Goal: Use online tool/utility: Utilize a website feature to perform a specific function

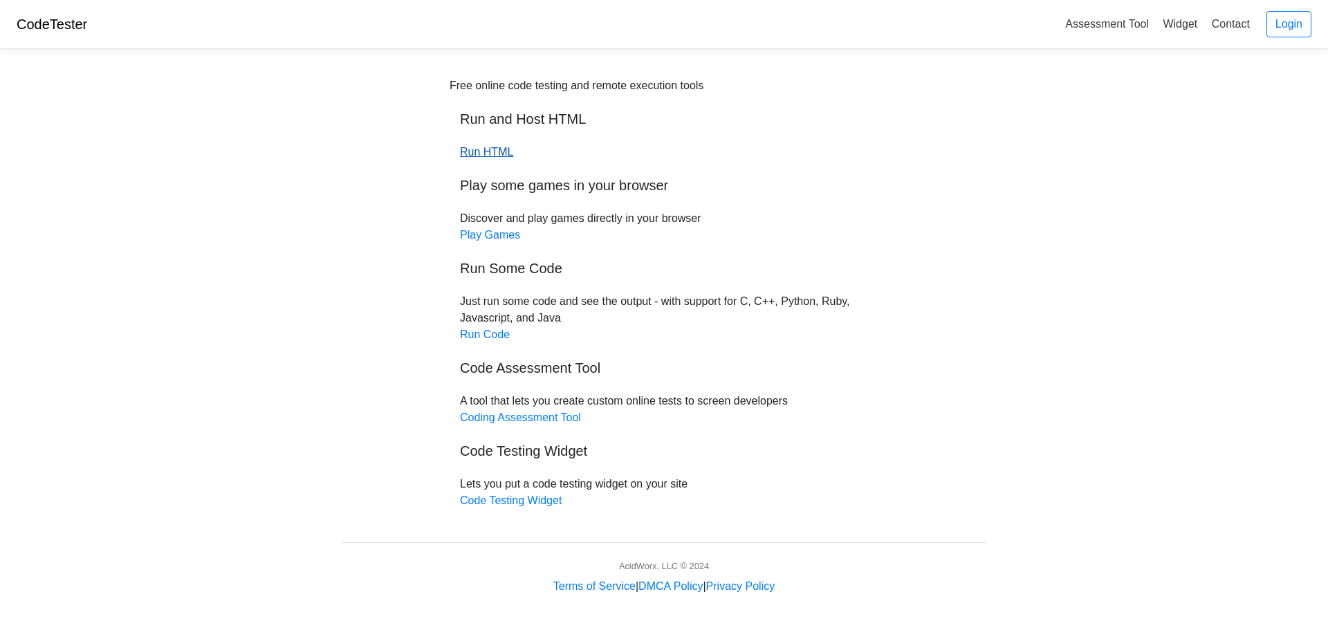
click at [482, 158] on link "Run HTML" at bounding box center [486, 152] width 53 height 12
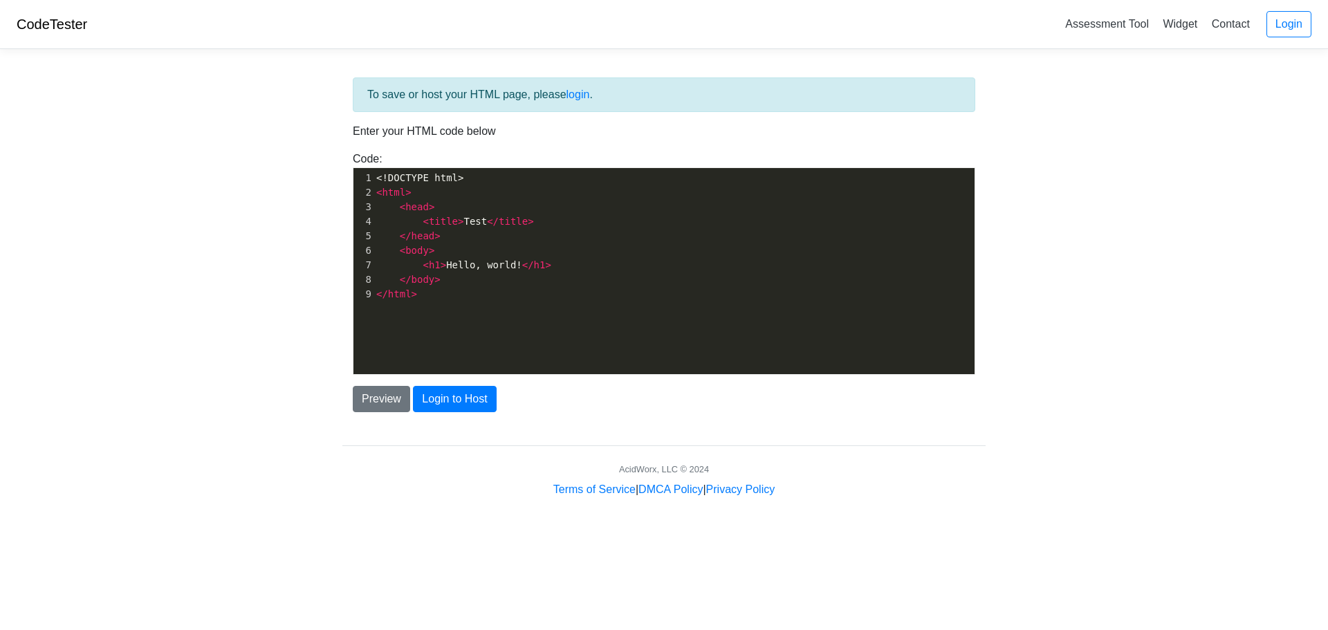
click at [462, 314] on div "xxxxxxxxxx 1 <!DOCTYPE html> 2 < html > 3 < head > 4 < title > Test </ title > …" at bounding box center [675, 281] width 642 height 227
type textarea "<!DOCTYPE html> <html> <head> <title>Test</title> </head> <body> <h1>Hello, wor…"
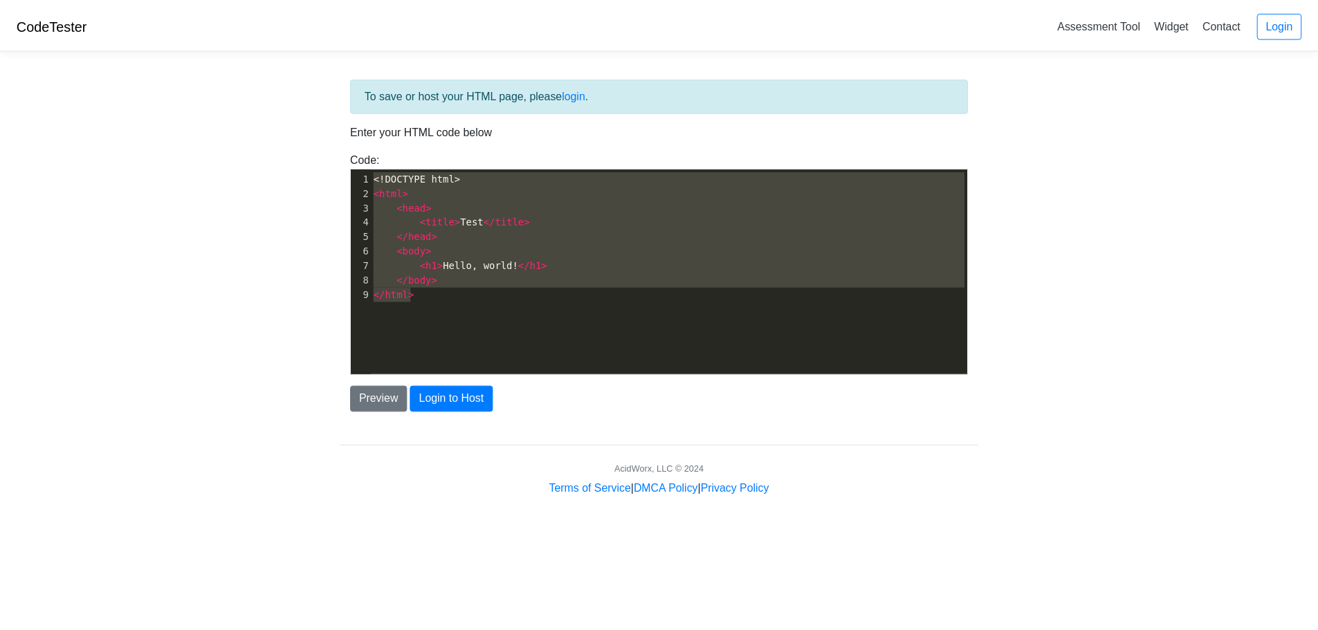
scroll to position [661, 0]
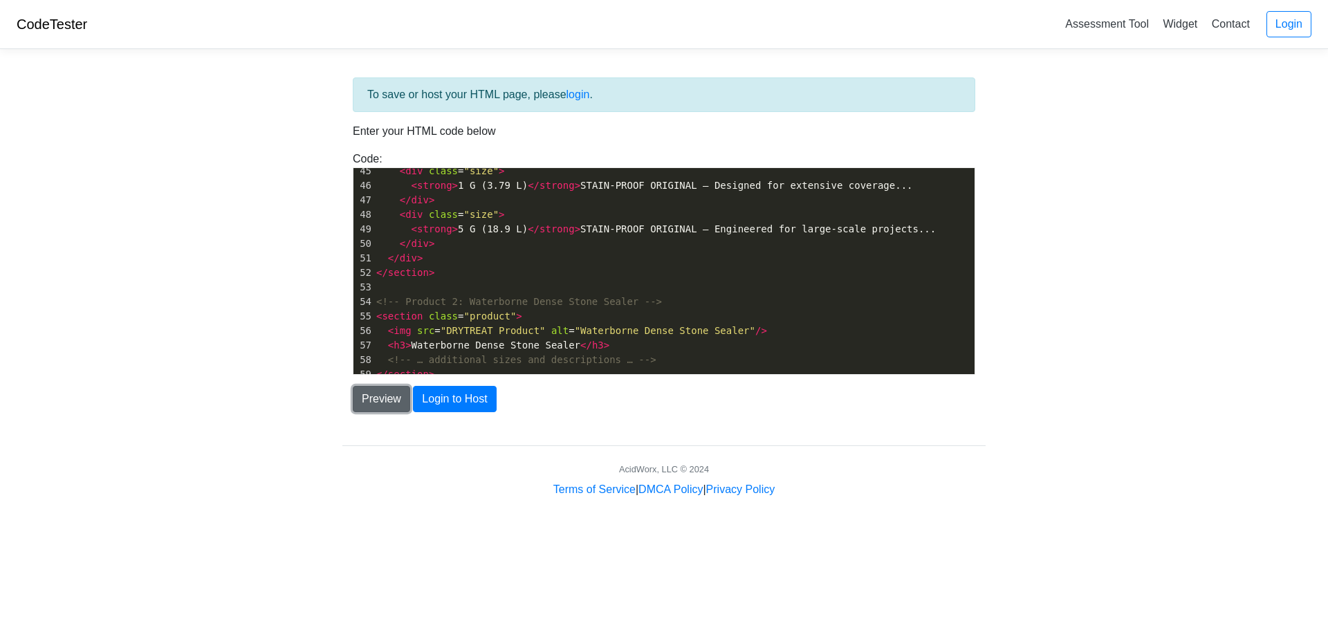
click at [375, 403] on button "Preview" at bounding box center [381, 399] width 57 height 26
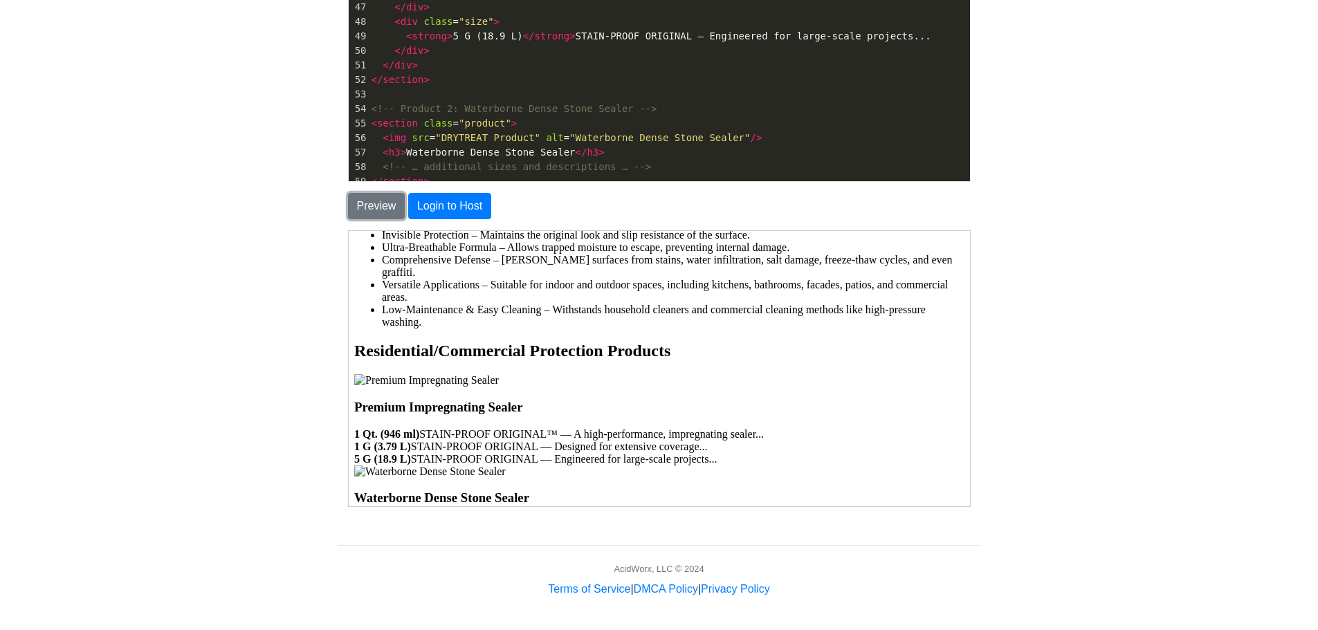
scroll to position [0, 0]
